Goal: Information Seeking & Learning: Learn about a topic

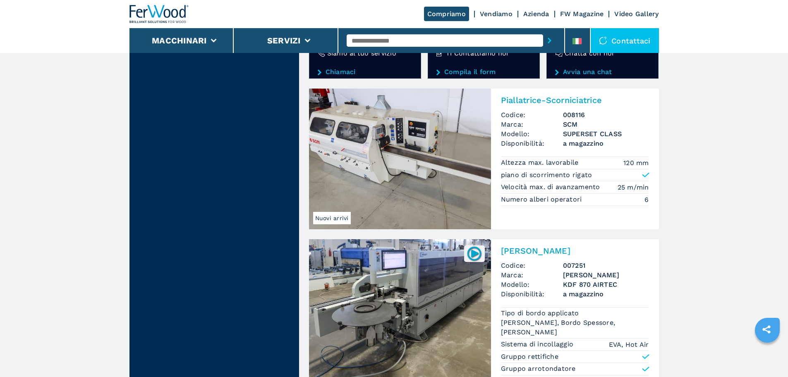
click at [180, 22] on img at bounding box center [160, 14] width 60 height 18
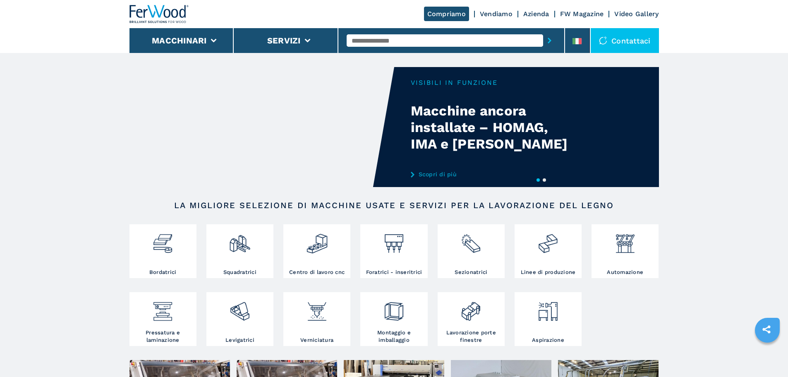
drag, startPoint x: 180, startPoint y: 22, endPoint x: 31, endPoint y: 127, distance: 182.4
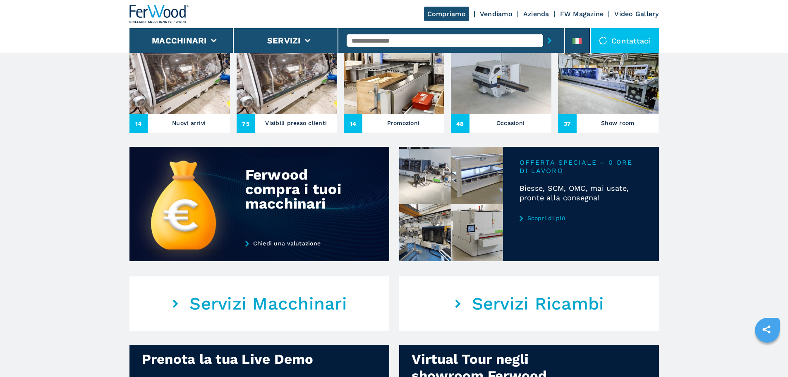
scroll to position [331, 0]
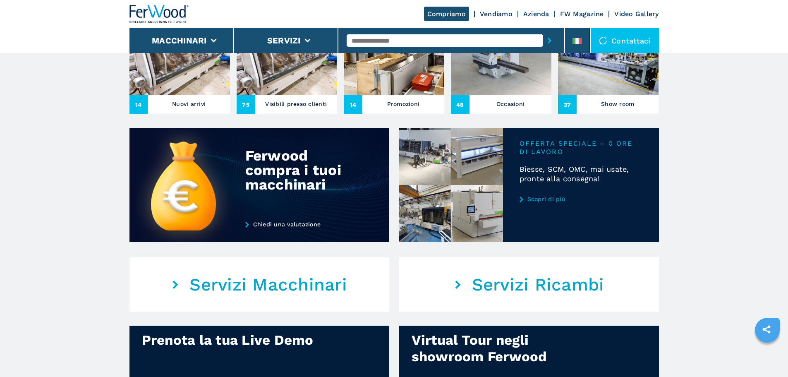
click at [541, 202] on link "Scopri di più" at bounding box center [581, 199] width 123 height 7
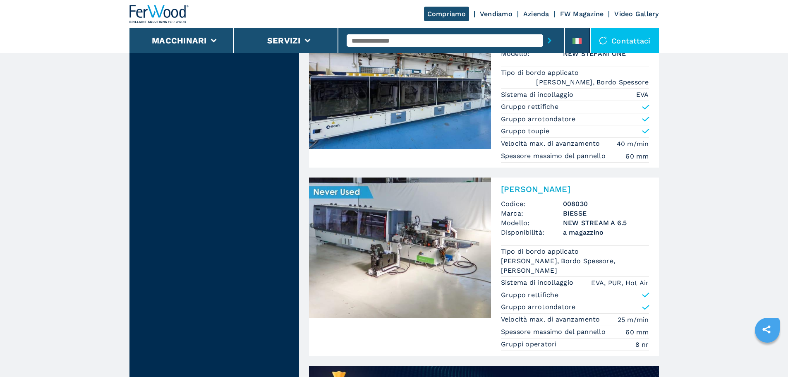
scroll to position [414, 0]
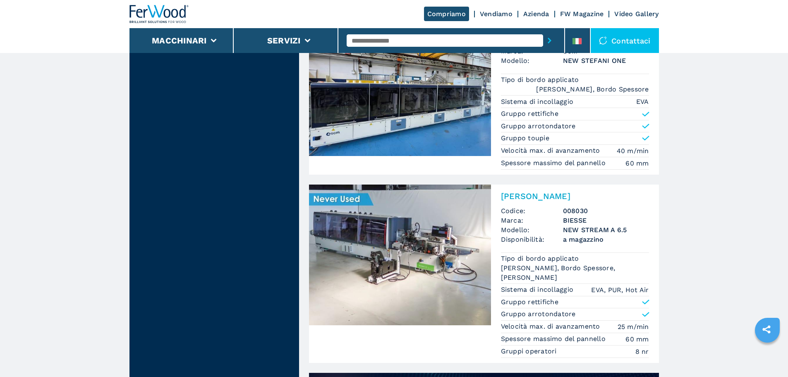
click at [417, 193] on img at bounding box center [400, 255] width 182 height 141
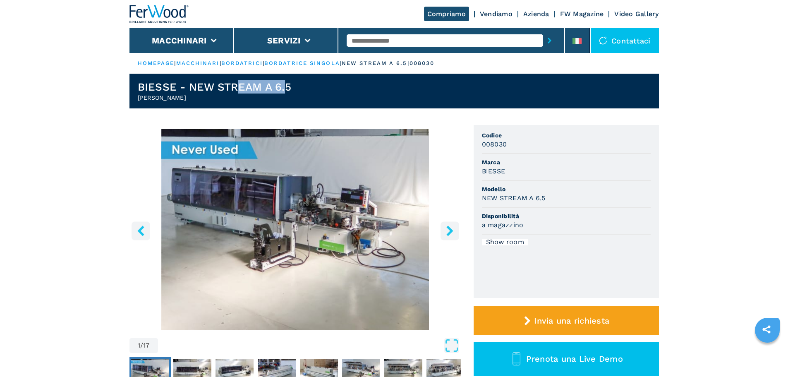
drag, startPoint x: 289, startPoint y: 86, endPoint x: 238, endPoint y: 87, distance: 50.9
click at [238, 87] on h1 "BIESSE - NEW STREAM A 6.5" at bounding box center [215, 86] width 154 height 13
drag, startPoint x: 513, startPoint y: 168, endPoint x: 480, endPoint y: 170, distance: 32.3
click at [480, 170] on ul "Codice 008030 Marca BIESSE Modello NEW STREAM A 6.5 Disponibilità a magazzino S…" at bounding box center [566, 211] width 185 height 173
copy h3 "BIESSE"
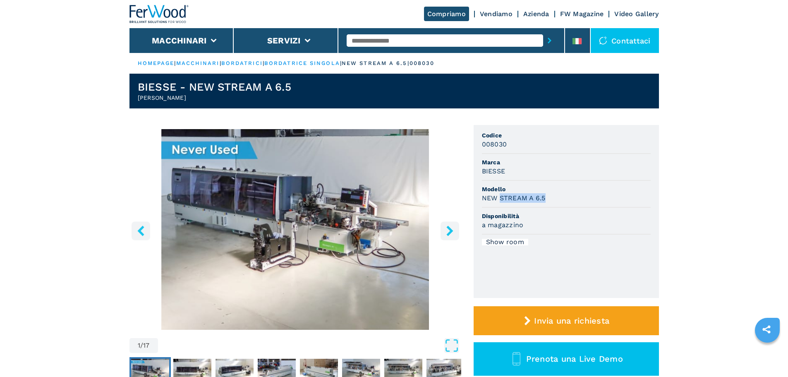
drag, startPoint x: 548, startPoint y: 199, endPoint x: 500, endPoint y: 204, distance: 48.3
click at [500, 204] on li "Modello NEW STREAM A 6.5" at bounding box center [566, 194] width 169 height 27
copy h3 "STREAM A 6.5"
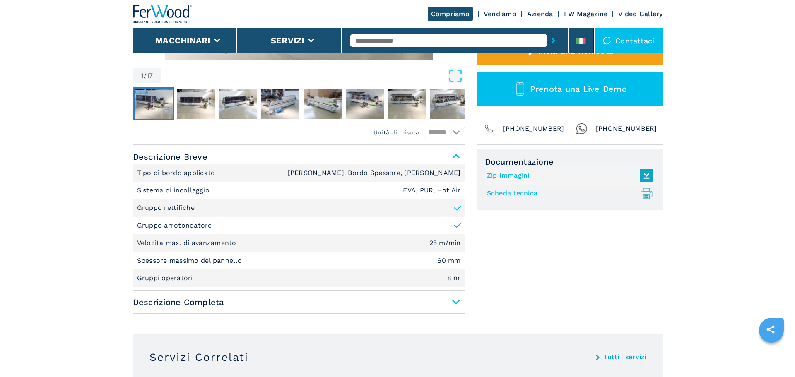
scroll to position [331, 0]
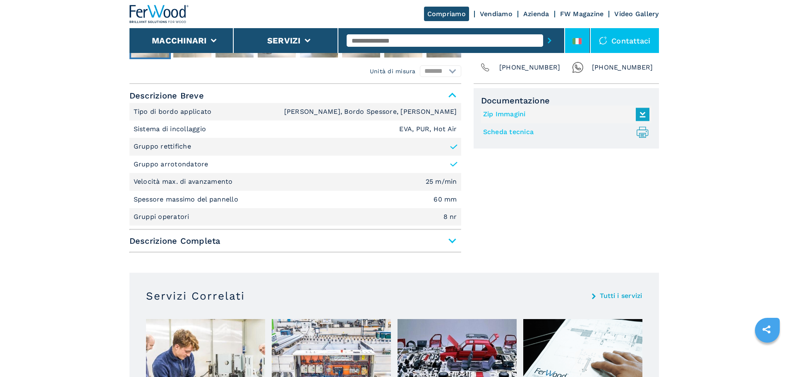
click at [584, 45] on li at bounding box center [577, 40] width 25 height 25
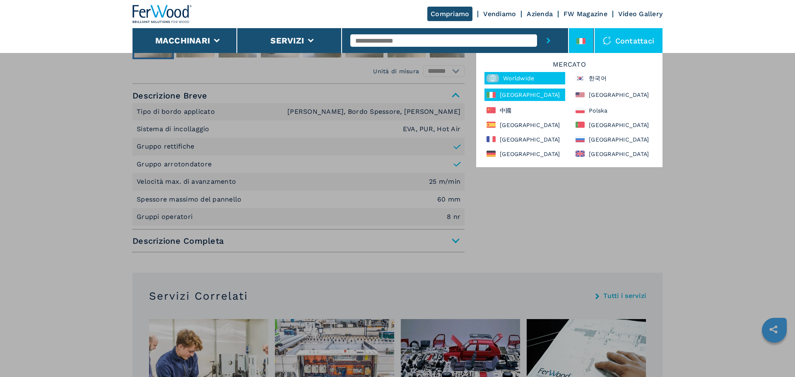
click at [513, 81] on div "Worldwide" at bounding box center [524, 78] width 81 height 12
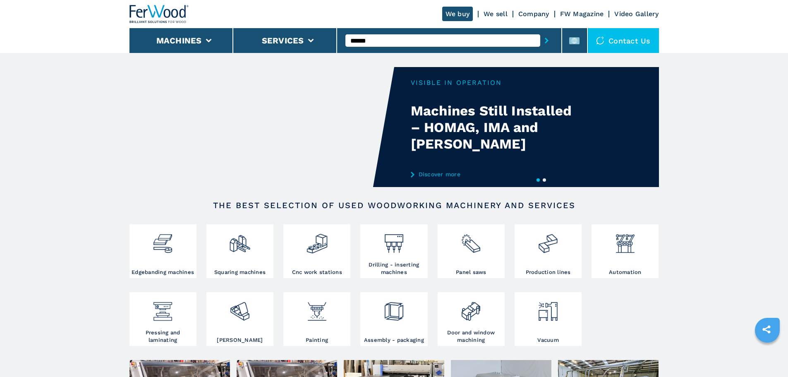
type input "******"
click at [540, 31] on button "submit-button" at bounding box center [546, 40] width 13 height 19
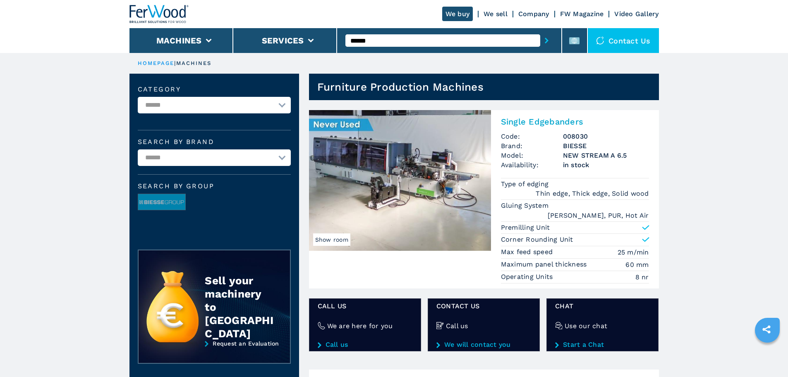
click at [474, 144] on img at bounding box center [400, 180] width 182 height 141
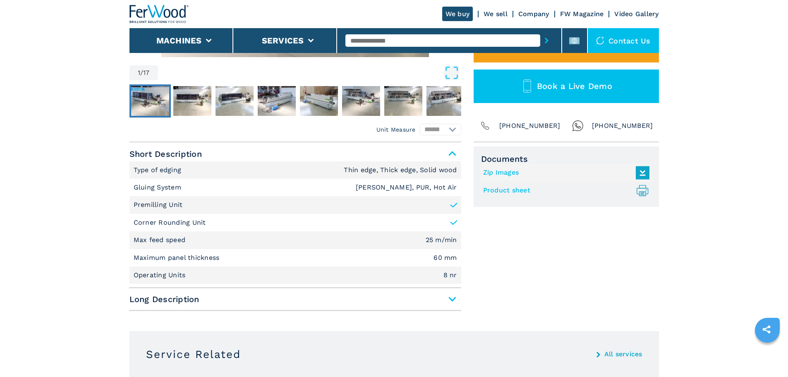
scroll to position [372, 0]
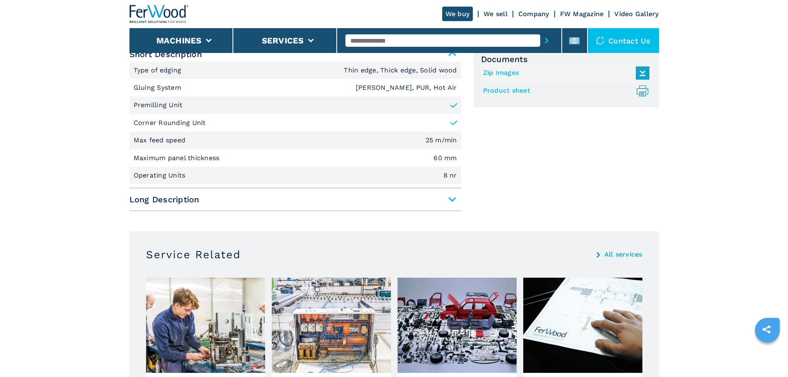
click at [241, 196] on span "Long Description" at bounding box center [296, 199] width 332 height 15
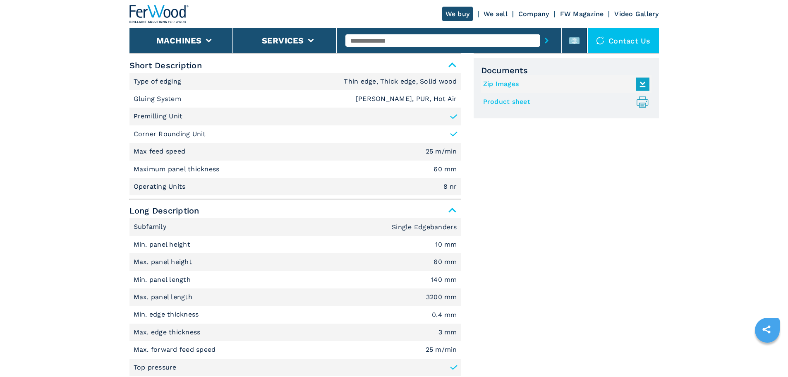
scroll to position [331, 0]
